Goal: Information Seeking & Learning: Learn about a topic

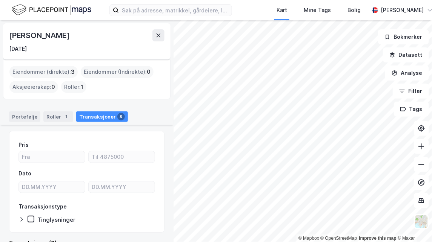
scroll to position [281, 0]
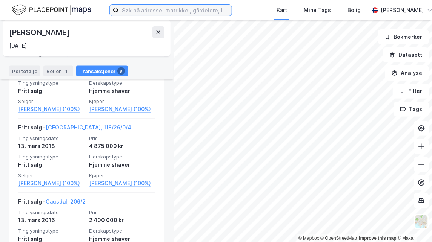
click at [145, 11] on input at bounding box center [175, 10] width 113 height 11
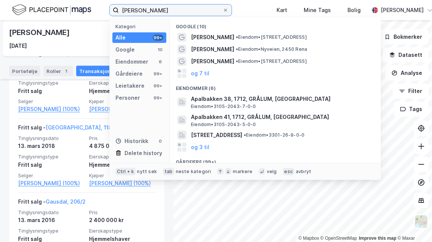
type input "[PERSON_NAME]"
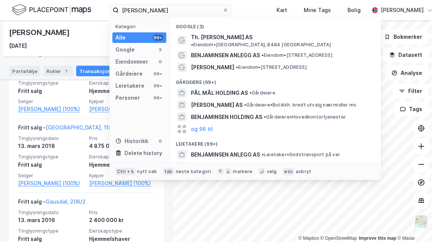
click at [130, 103] on div "Personer 99+" at bounding box center [139, 98] width 54 height 11
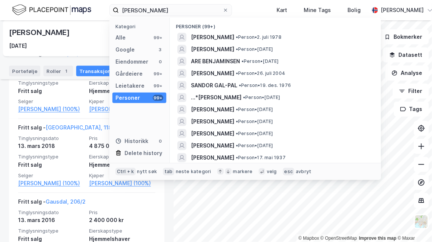
click at [230, 38] on span "[PERSON_NAME]" at bounding box center [212, 37] width 43 height 9
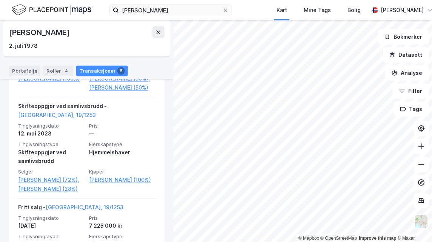
scroll to position [320, 0]
click at [33, 194] on link "[PERSON_NAME] (28%)" at bounding box center [51, 189] width 66 height 9
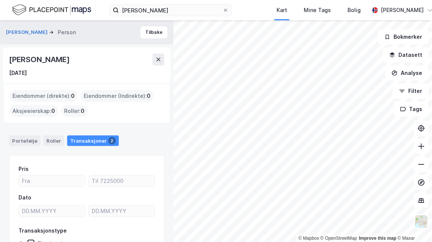
drag, startPoint x: 124, startPoint y: 60, endPoint x: 10, endPoint y: 58, distance: 114.6
click at [10, 58] on div "[PERSON_NAME]" at bounding box center [40, 60] width 62 height 12
drag, startPoint x: 10, startPoint y: 58, endPoint x: 72, endPoint y: 60, distance: 62.2
click at [71, 60] on div "[PERSON_NAME]" at bounding box center [40, 60] width 62 height 12
copy div "[PERSON_NAME]"
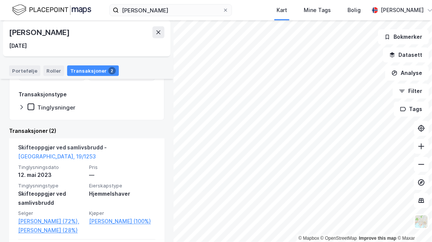
scroll to position [130, 0]
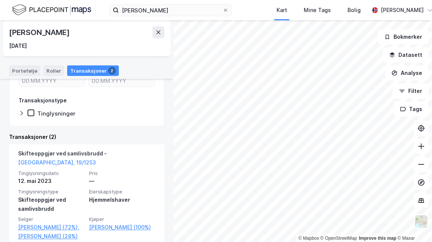
click at [155, 29] on button at bounding box center [158, 32] width 12 height 12
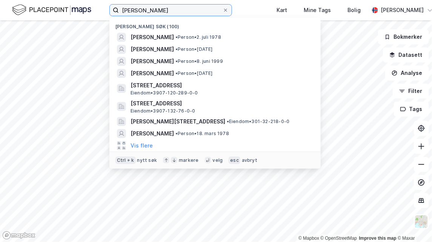
drag, startPoint x: 170, startPoint y: 10, endPoint x: -2, endPoint y: -19, distance: 173.6
click at [0, 0] on html "[PERSON_NAME] søk (100) [PERSON_NAME] • Person • [DATE] [PERSON_NAME] • Person …" at bounding box center [216, 121] width 432 height 242
paste input "[PERSON_NAME]"
type input "[PERSON_NAME]"
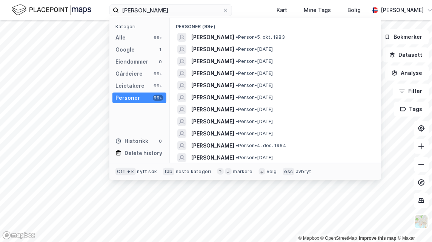
click at [234, 37] on span "[PERSON_NAME]" at bounding box center [212, 37] width 43 height 9
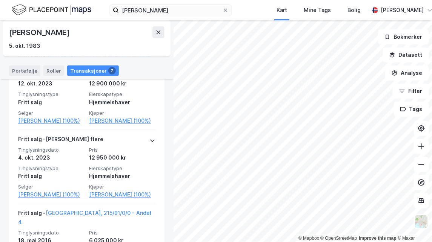
scroll to position [205, 0]
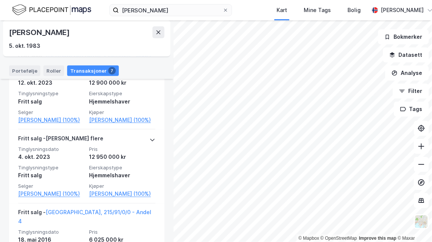
click at [149, 138] on icon at bounding box center [152, 140] width 6 height 6
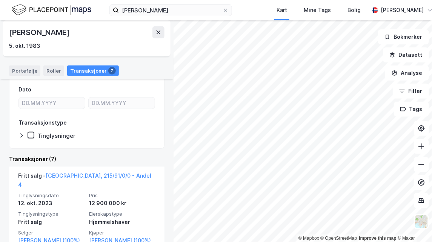
scroll to position [78, 0]
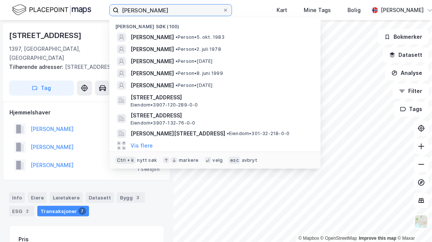
click at [186, 11] on input "[PERSON_NAME]" at bounding box center [171, 10] width 104 height 11
drag, startPoint x: 186, startPoint y: 11, endPoint x: 9, endPoint y: -8, distance: 177.8
click at [9, 0] on html "[PERSON_NAME] søk (100) [PERSON_NAME] • Person • [DATE] [PERSON_NAME] • Person …" at bounding box center [216, 121] width 432 height 242
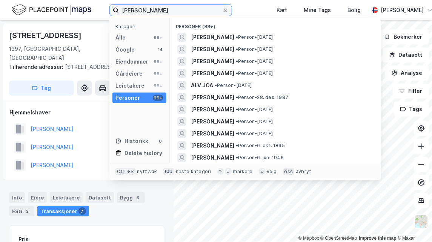
type input "[PERSON_NAME]"
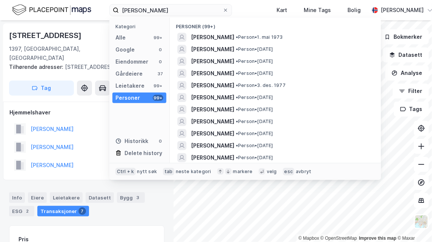
click at [224, 43] on div "[PERSON_NAME] • Person • [DATE]" at bounding box center [275, 37] width 199 height 12
